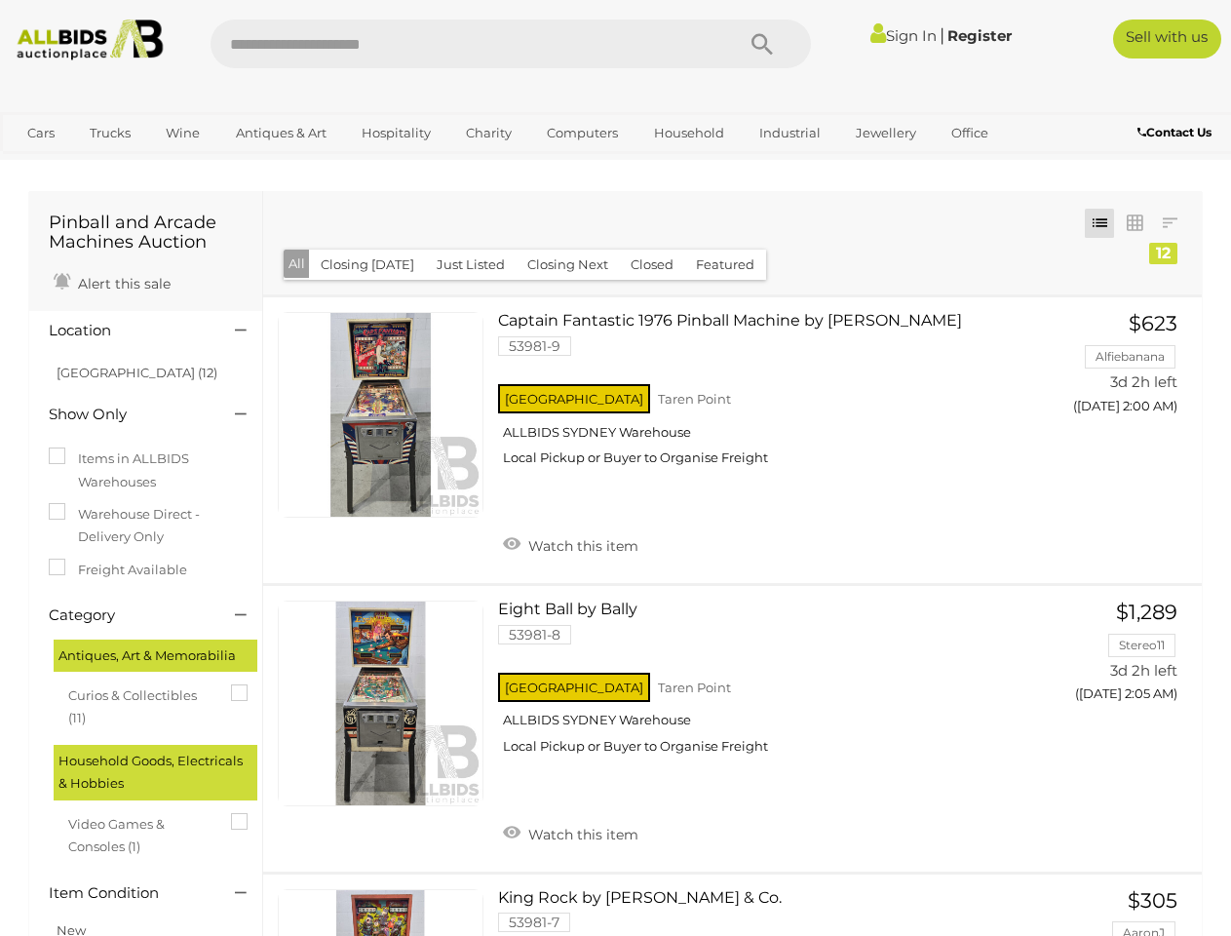
click at [762, 44] on icon "Search" at bounding box center [762, 44] width 21 height 29
click at [41, 133] on link "Cars" at bounding box center [41, 133] width 53 height 32
click at [110, 133] on link "Trucks" at bounding box center [110, 133] width 66 height 32
click at [182, 133] on link "Wine" at bounding box center [182, 133] width 59 height 32
click at [280, 133] on link "Antiques & Art" at bounding box center [281, 133] width 116 height 32
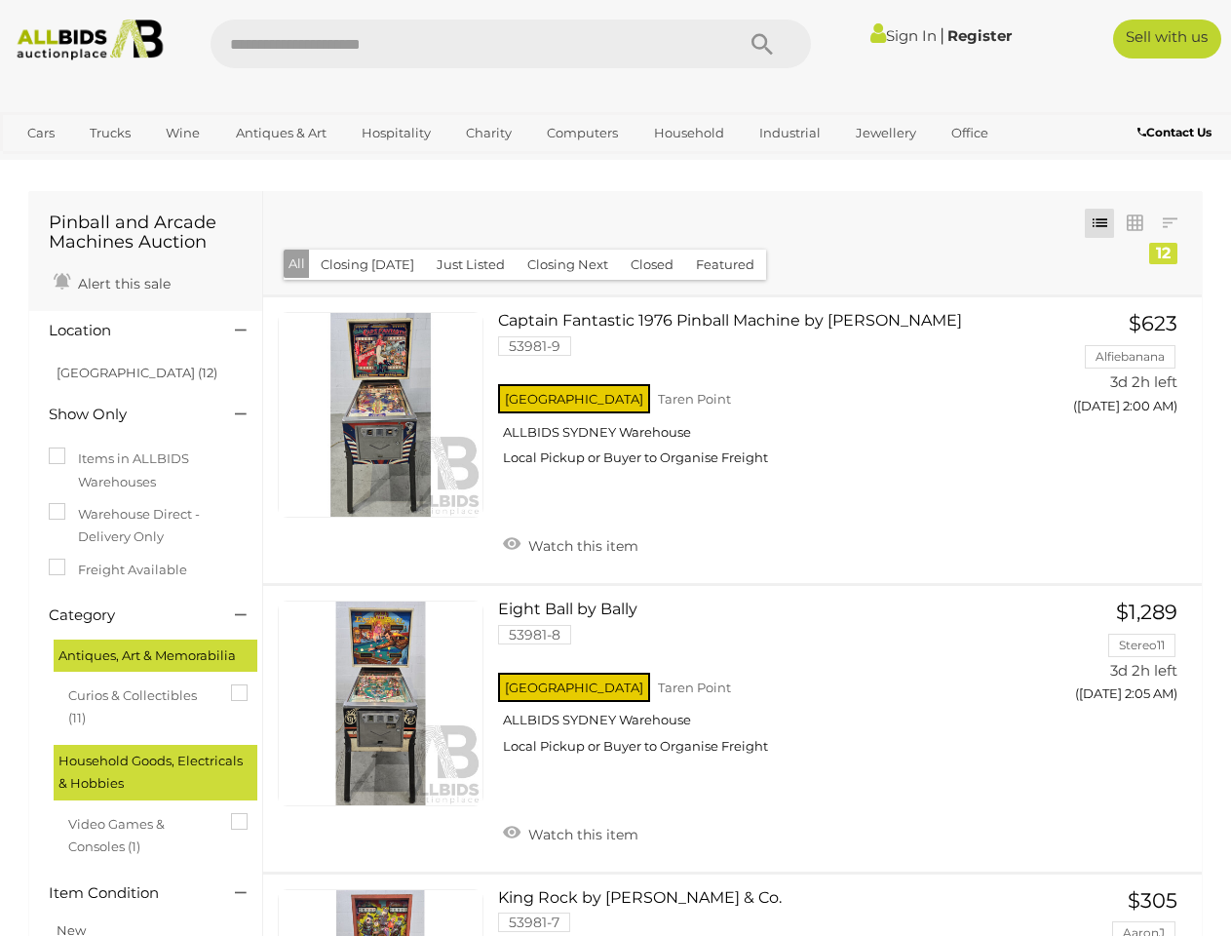
click at [395, 133] on link "Hospitality" at bounding box center [396, 133] width 95 height 32
click at [487, 133] on link "Charity" at bounding box center [488, 133] width 71 height 32
click at [580, 133] on link "Computers" at bounding box center [582, 133] width 96 height 32
click at [686, 133] on link "Household" at bounding box center [689, 133] width 96 height 32
click at [787, 133] on link "Industrial" at bounding box center [790, 133] width 87 height 32
